Goal: Task Accomplishment & Management: Use online tool/utility

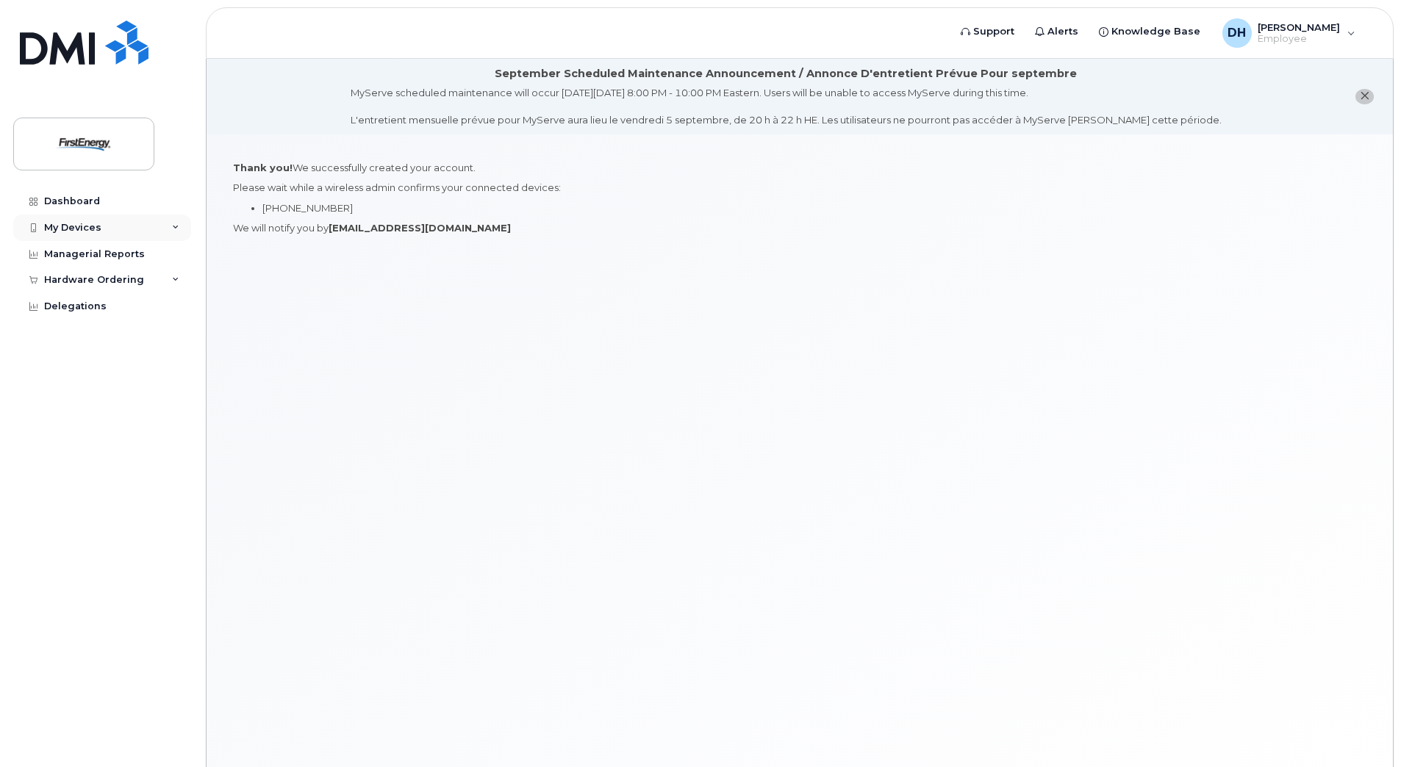
click at [175, 229] on icon at bounding box center [175, 227] width 7 height 7
click at [171, 309] on div "Hardware Ordering" at bounding box center [102, 308] width 178 height 26
click at [85, 363] on div "New Order" at bounding box center [79, 362] width 56 height 13
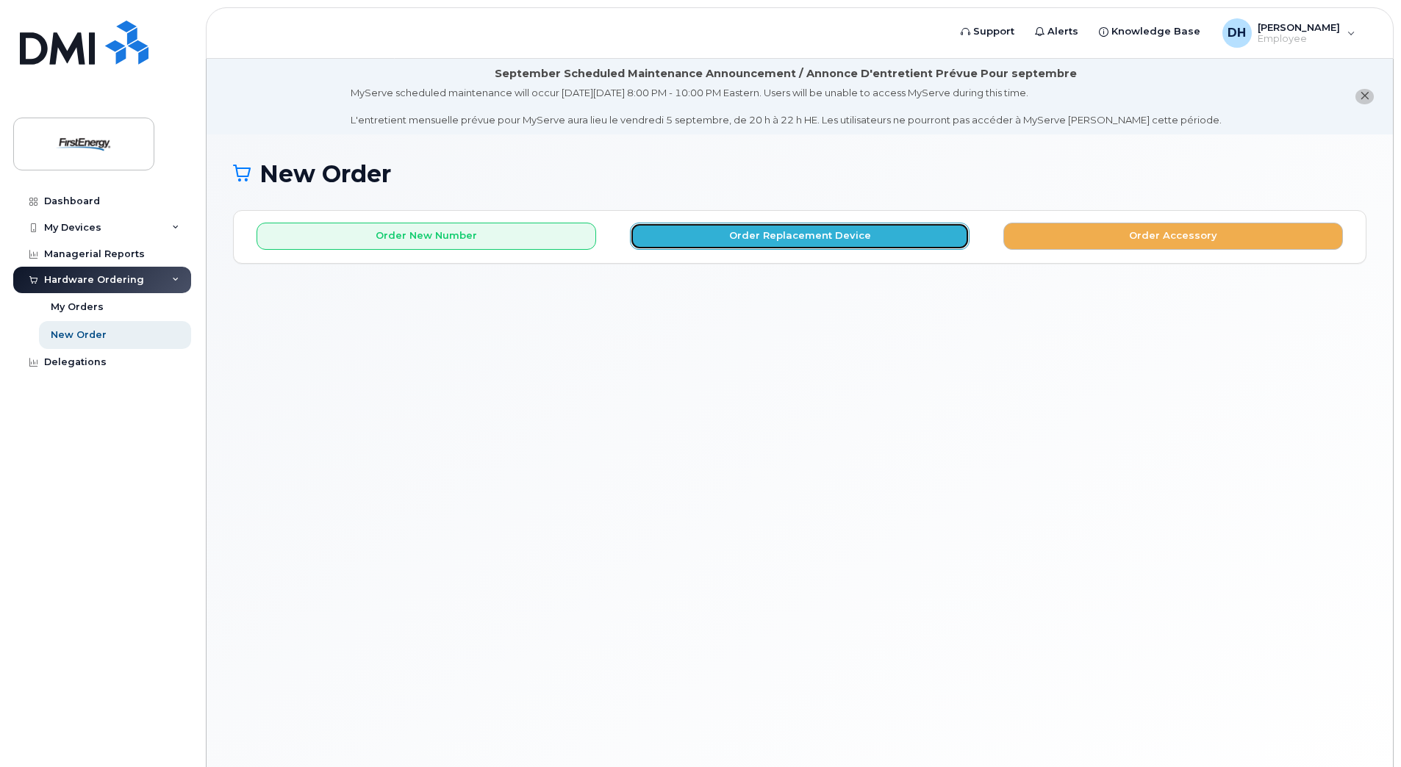
click at [806, 241] on button "Order Replacement Device" at bounding box center [800, 236] width 340 height 27
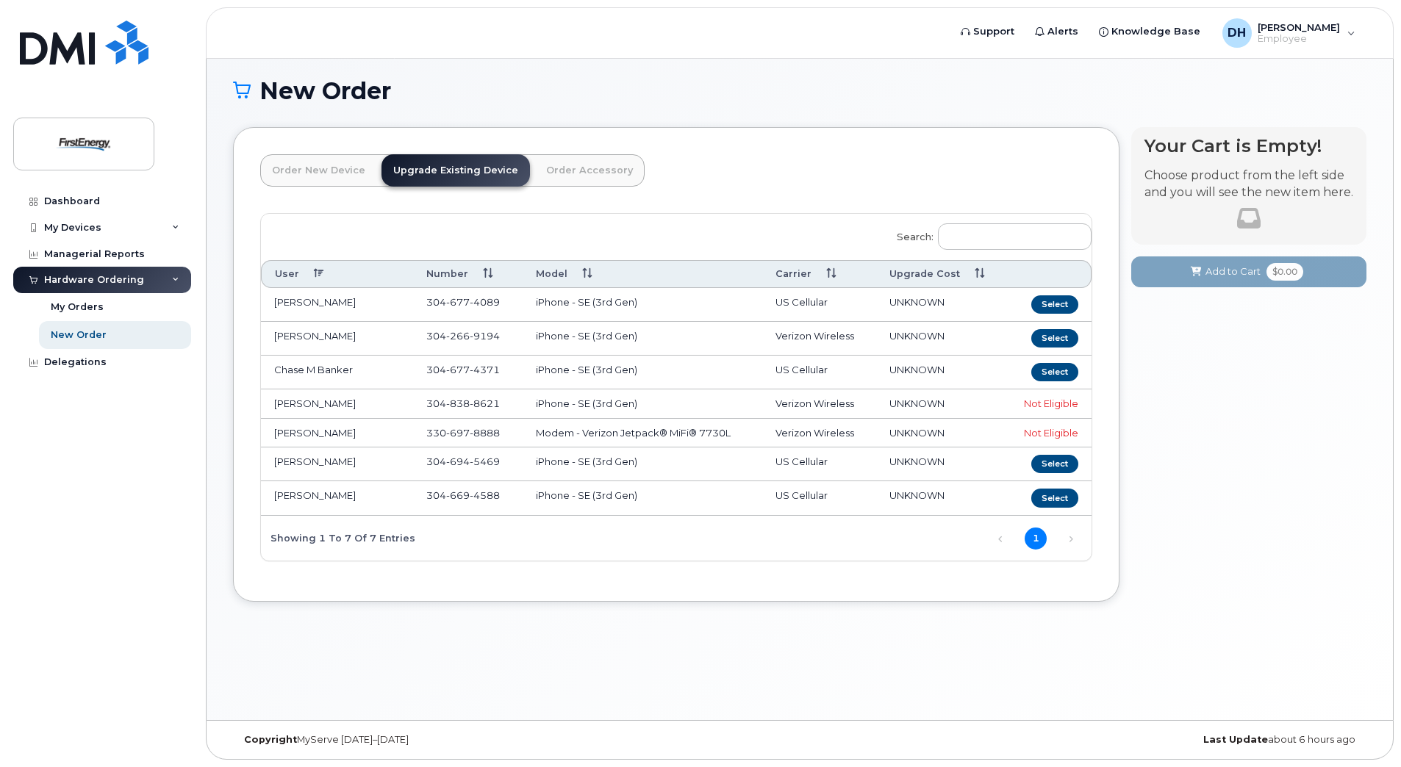
scroll to position [10, 0]
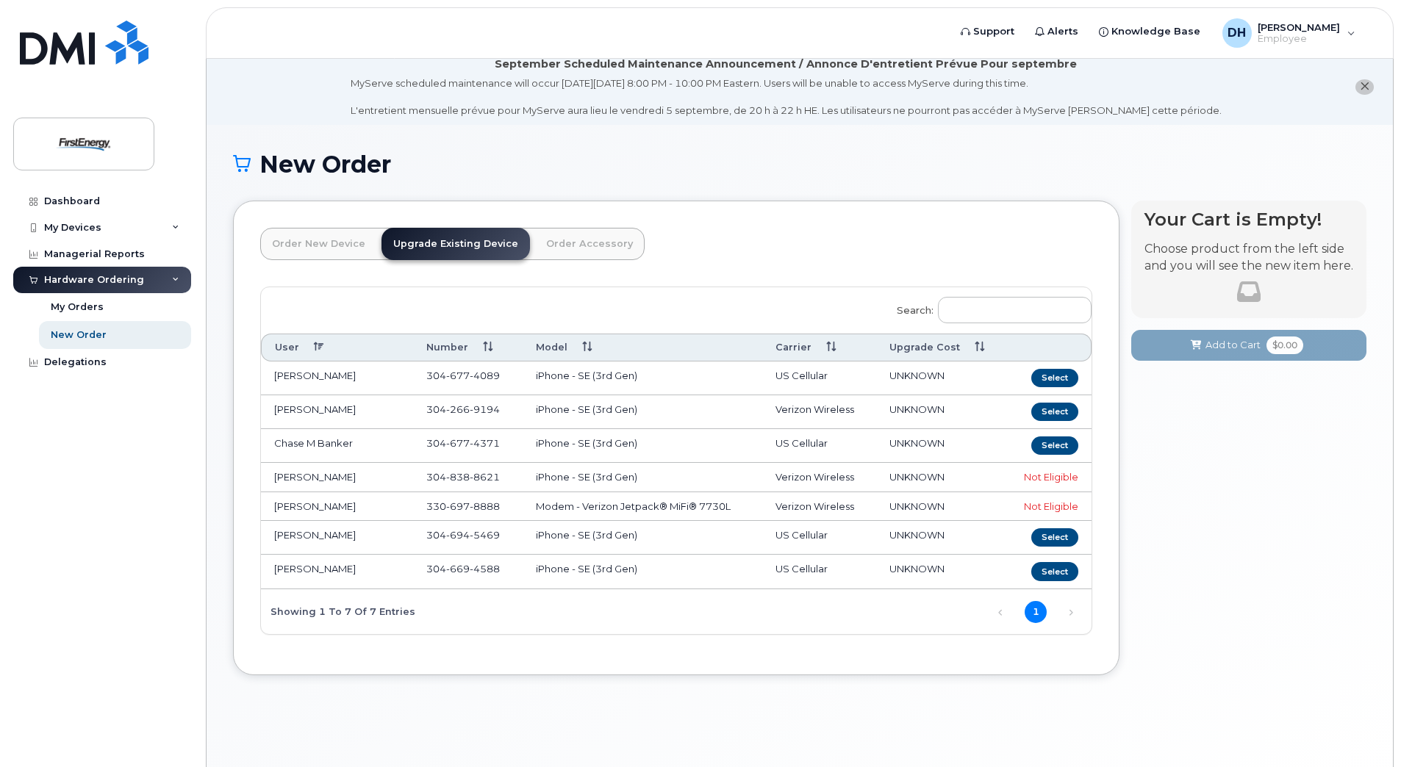
click at [1050, 481] on div "Not Eligible" at bounding box center [1047, 477] width 62 height 14
click at [711, 506] on td "Modem - Verizon Jetpack® MiFi® 7730L" at bounding box center [643, 506] width 240 height 29
click at [339, 243] on link "Order New Device" at bounding box center [318, 244] width 117 height 32
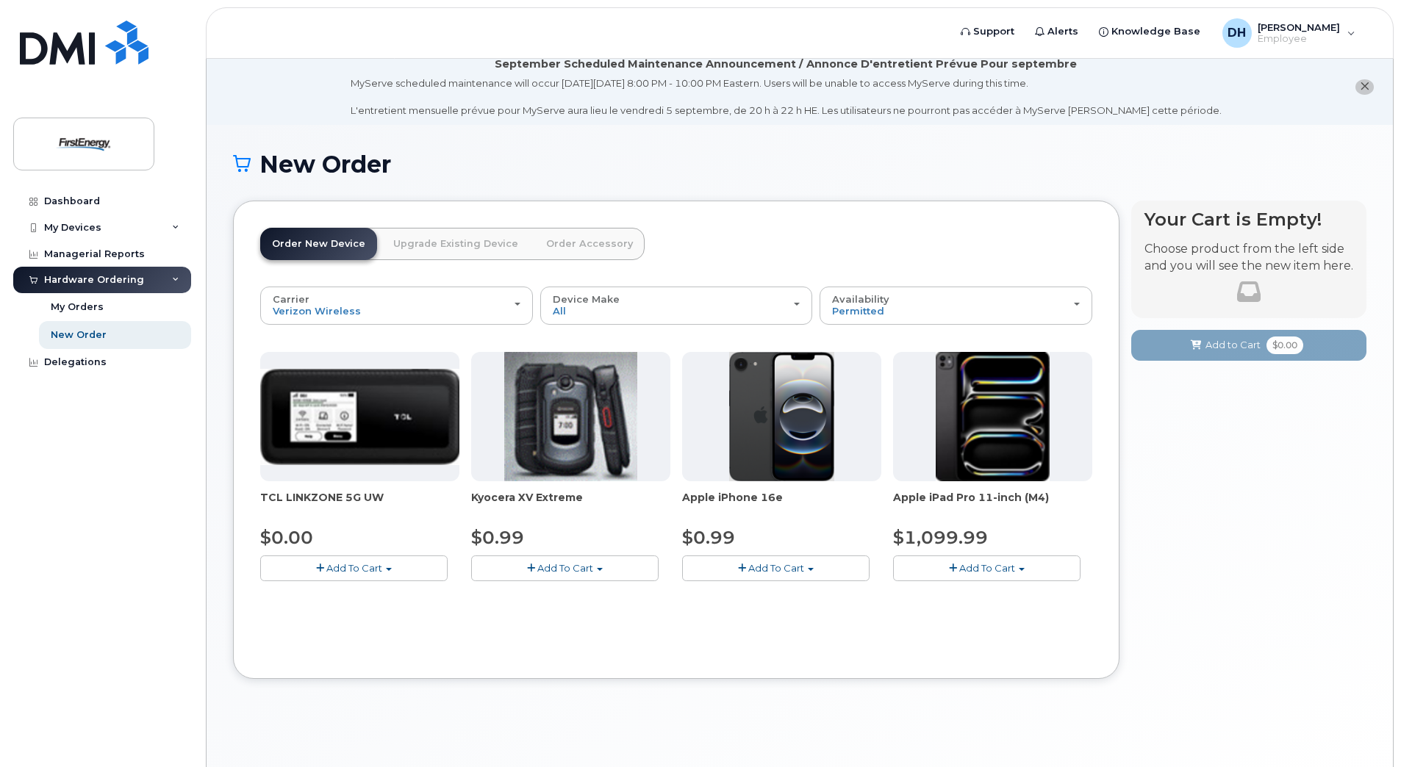
click at [453, 244] on link "Upgrade Existing Device" at bounding box center [455, 244] width 148 height 32
